Goal: Task Accomplishment & Management: Use online tool/utility

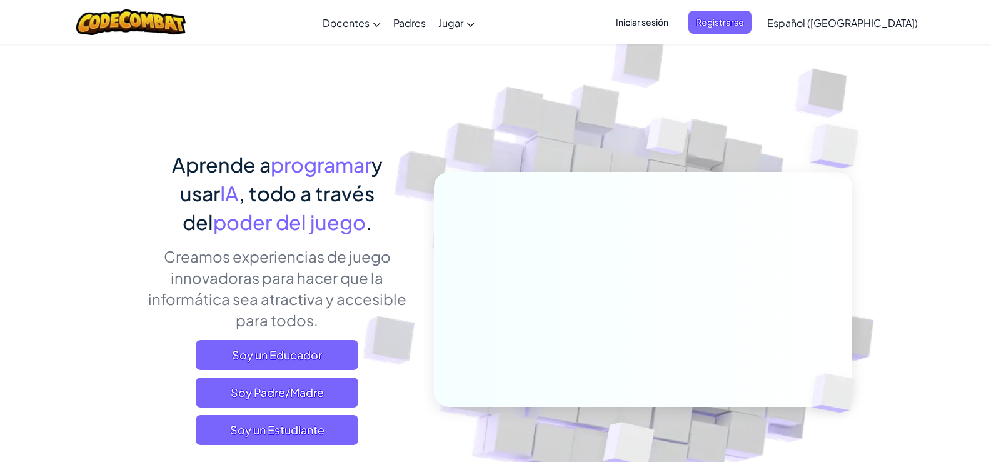
drag, startPoint x: 531, startPoint y: 0, endPoint x: 735, endPoint y: 149, distance: 252.4
click at [735, 149] on img at bounding box center [634, 275] width 695 height 695
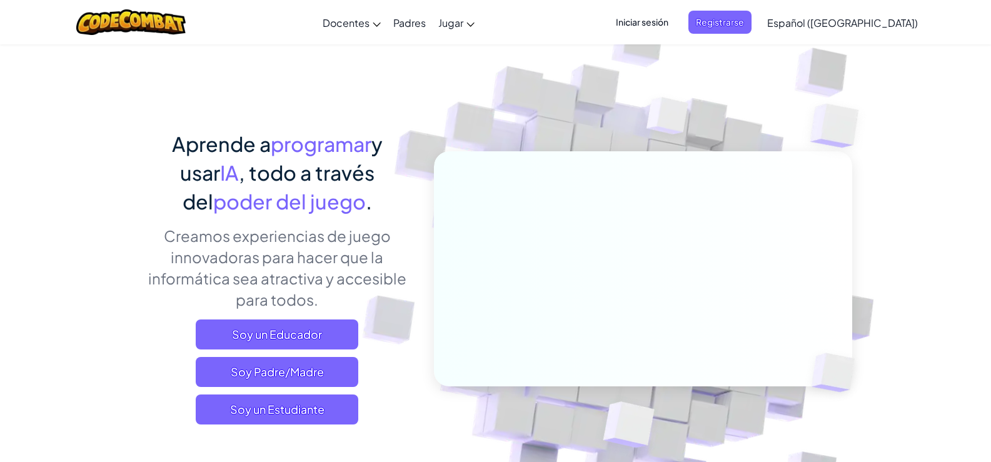
scroll to position [63, 0]
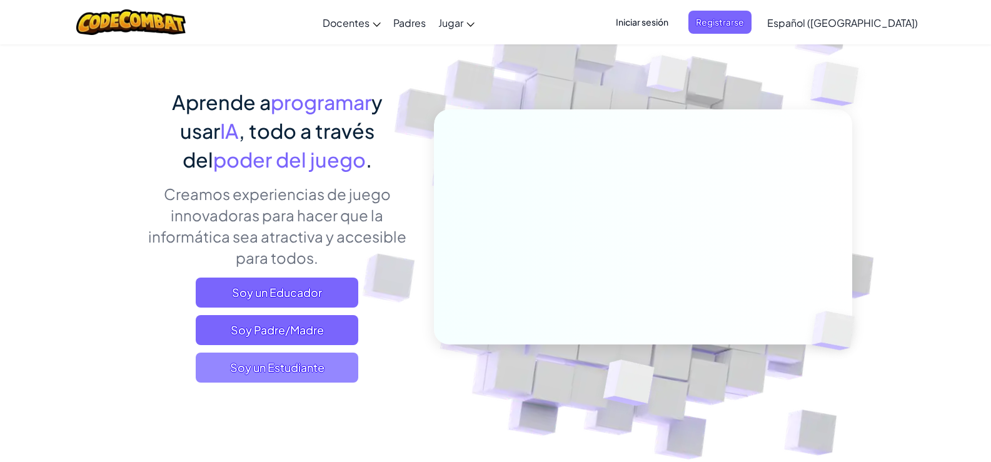
click at [326, 369] on span "Soy un Estudiante" at bounding box center [277, 368] width 163 height 30
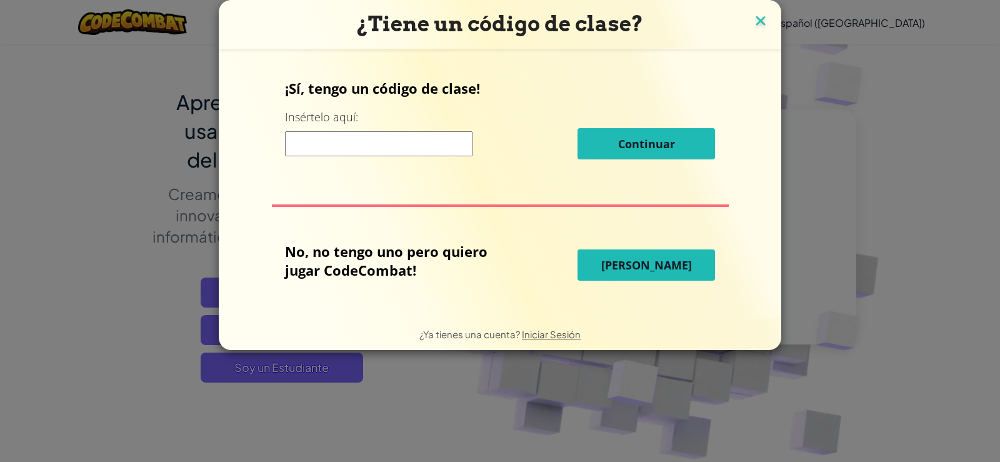
click at [758, 26] on img at bounding box center [761, 22] width 16 height 19
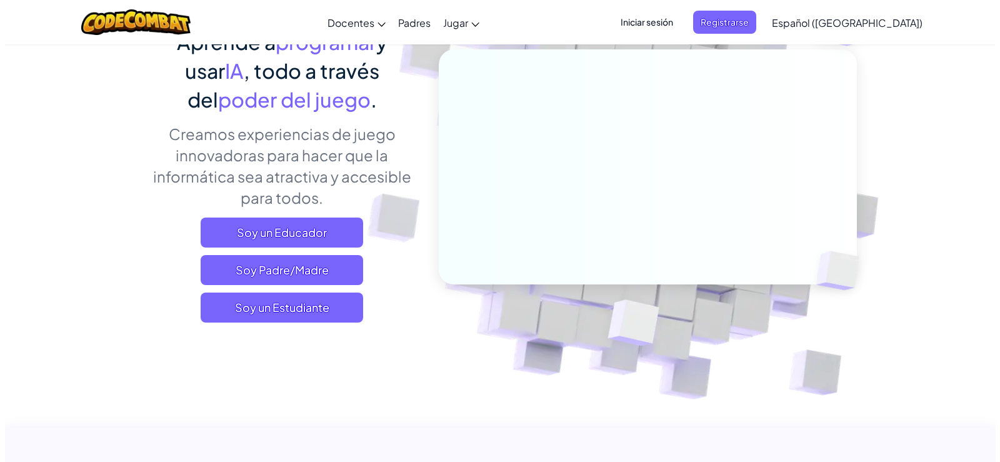
scroll to position [125, 0]
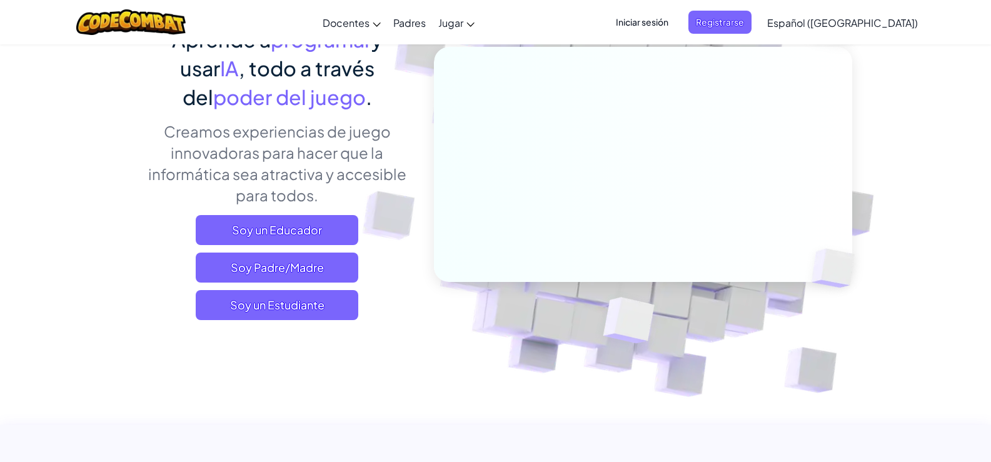
click at [306, 320] on div "Aprende a programar y usar IA , todo a través del poder del juego . Creamos exp…" at bounding box center [277, 177] width 276 height 305
click at [306, 315] on span "Soy un Estudiante" at bounding box center [277, 305] width 163 height 30
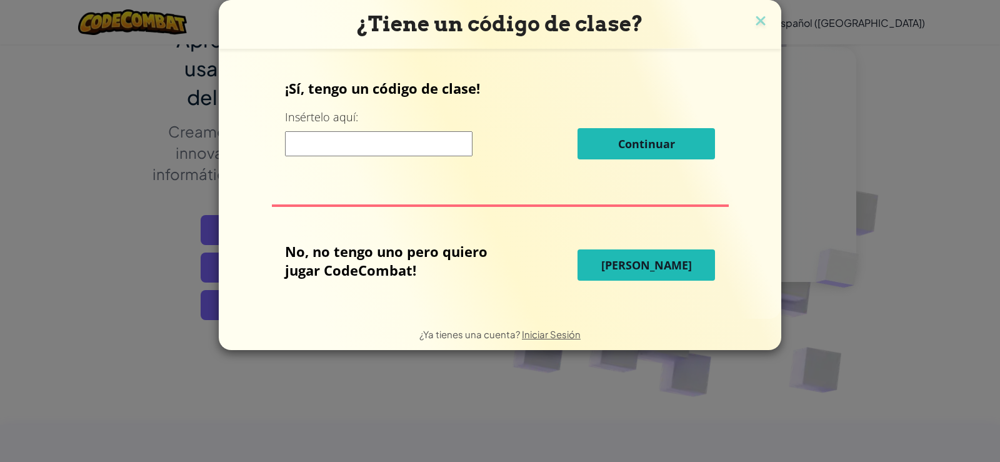
click at [626, 273] on span "[PERSON_NAME]" at bounding box center [647, 265] width 91 height 15
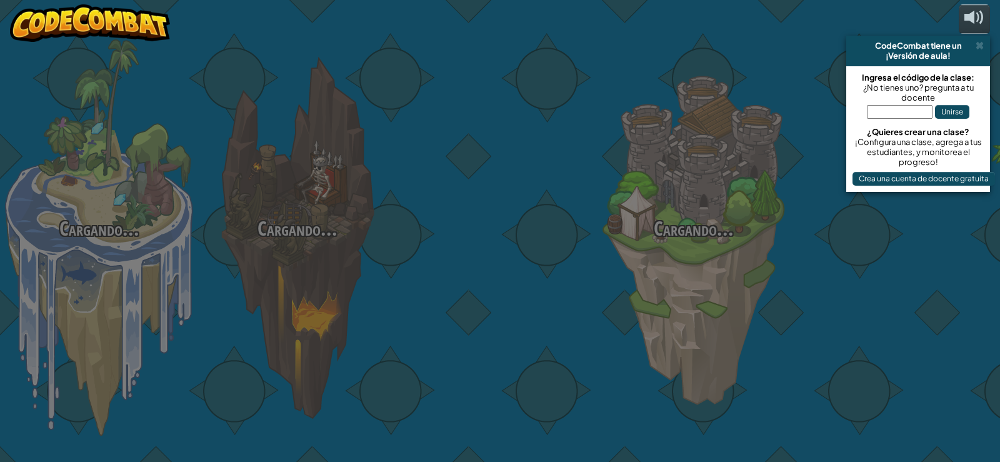
select select "es-419"
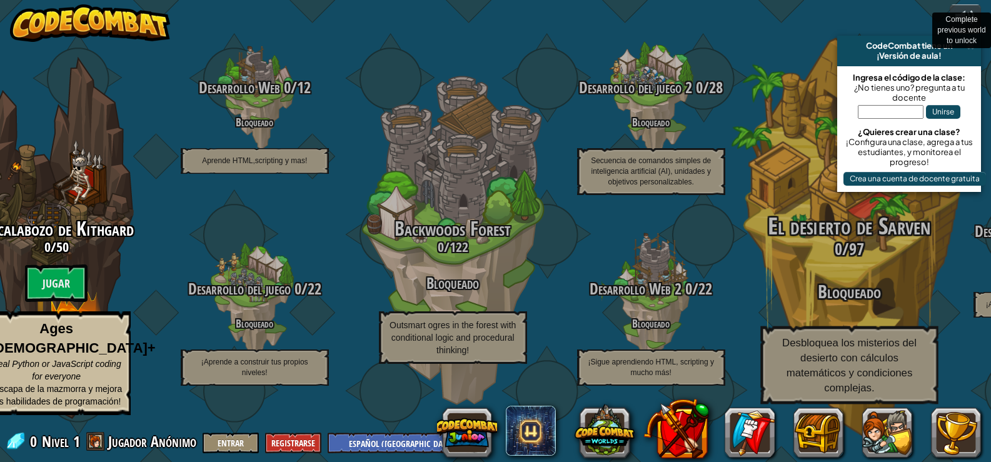
scroll to position [1, 0]
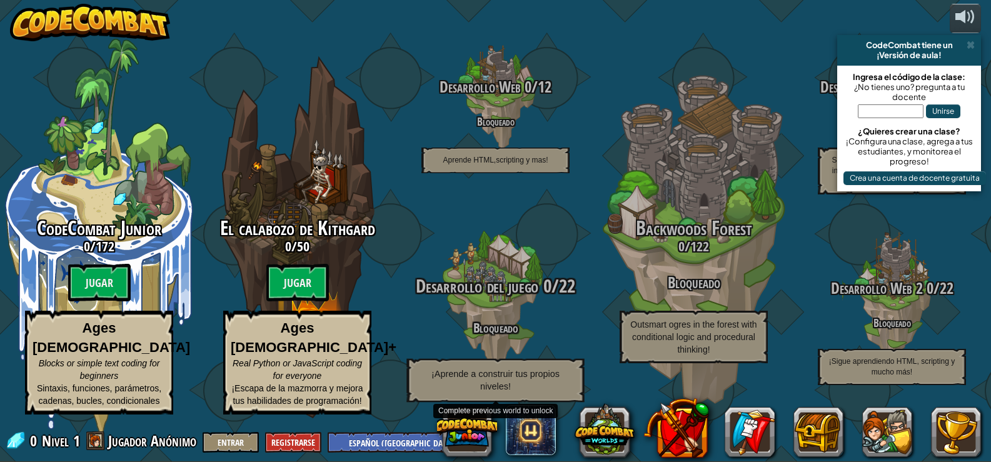
click at [485, 318] on div "Desarrollo del juego 0 / 22 Bloqueado ¡Aprende a construir tus propios niveles!" at bounding box center [495, 339] width 238 height 126
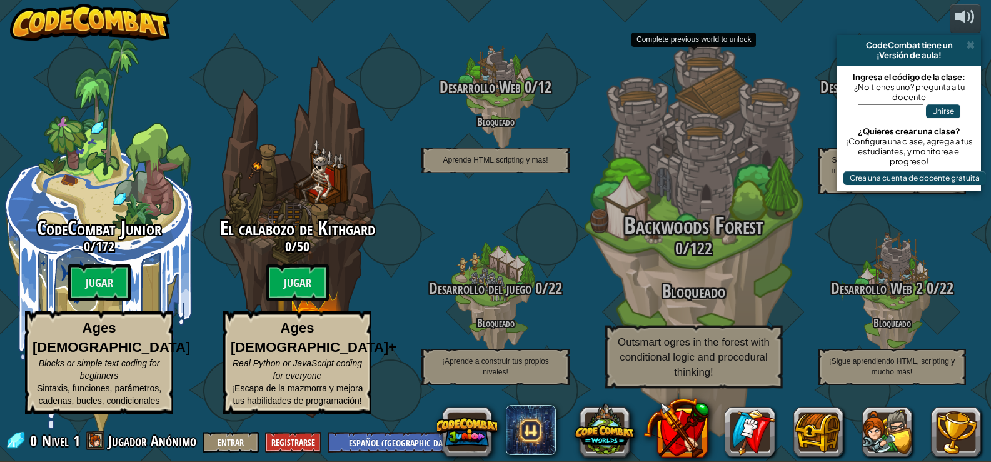
click at [698, 227] on span "Backwoods Forest" at bounding box center [693, 225] width 139 height 33
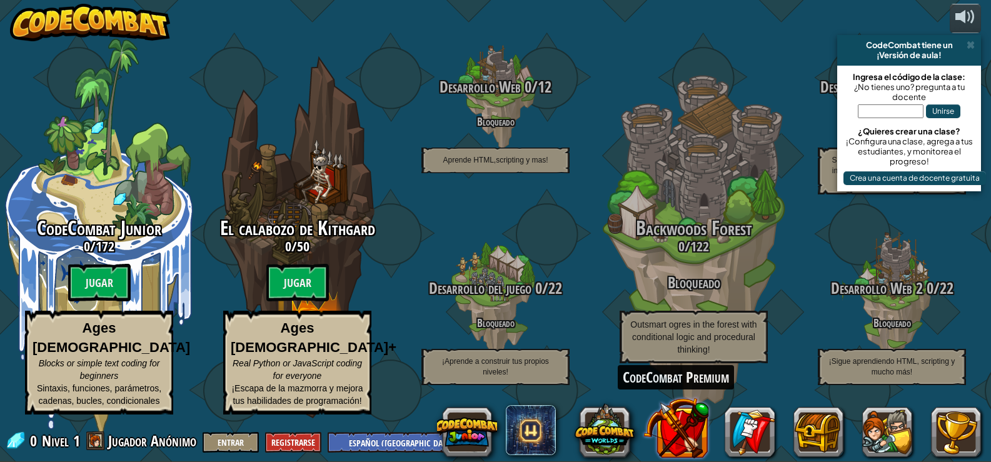
click at [682, 440] on button at bounding box center [676, 428] width 66 height 66
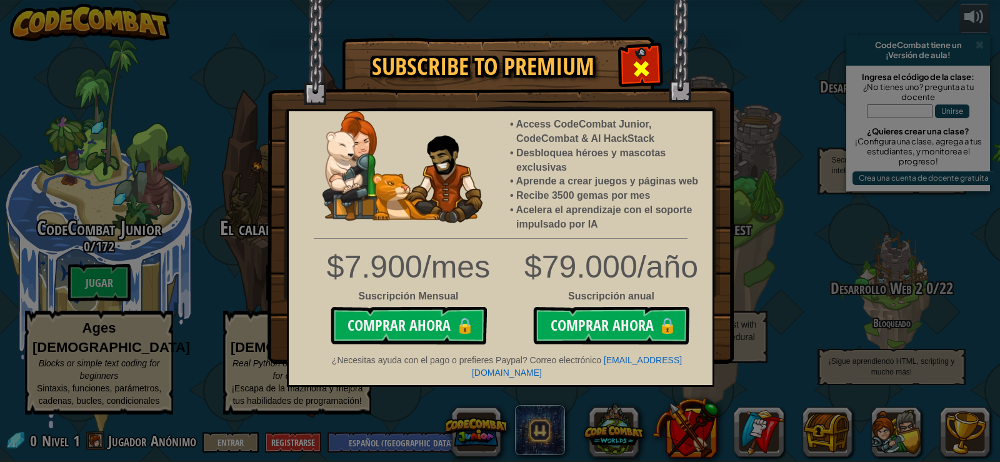
click at [636, 66] on span at bounding box center [642, 69] width 20 height 20
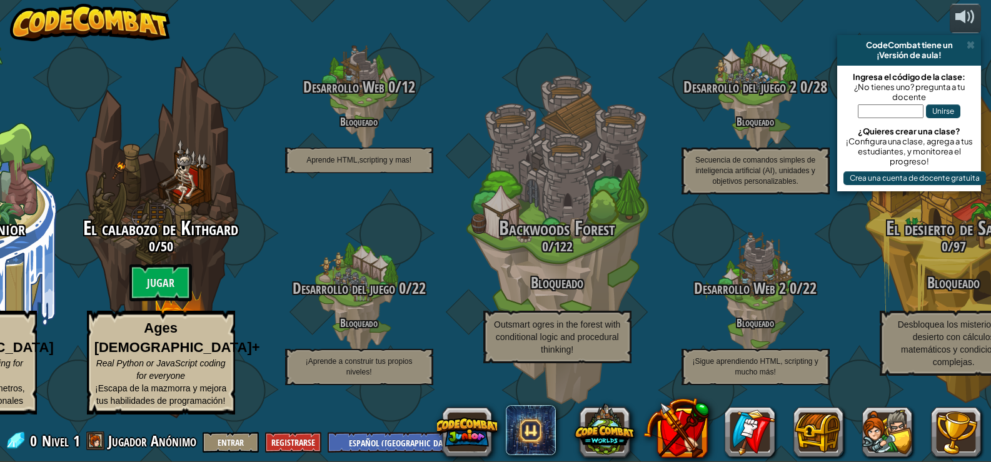
scroll to position [0, 0]
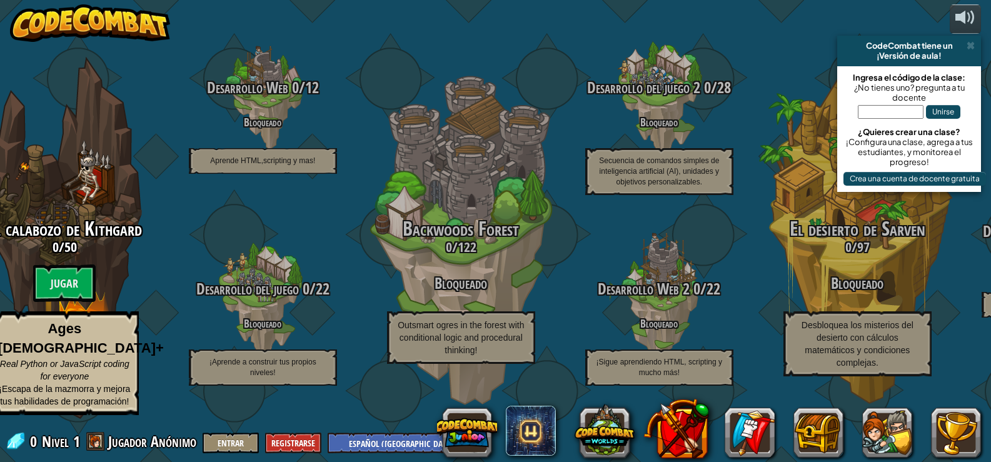
click at [115, 14] on img at bounding box center [90, 23] width 160 height 38
